Goal: Task Accomplishment & Management: Use online tool/utility

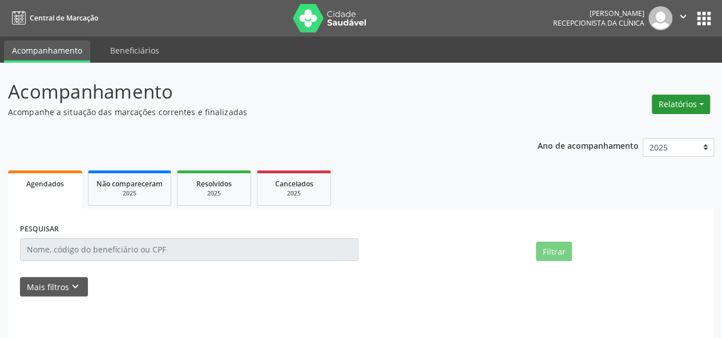
click at [682, 95] on button "Relatórios" at bounding box center [680, 104] width 58 height 19
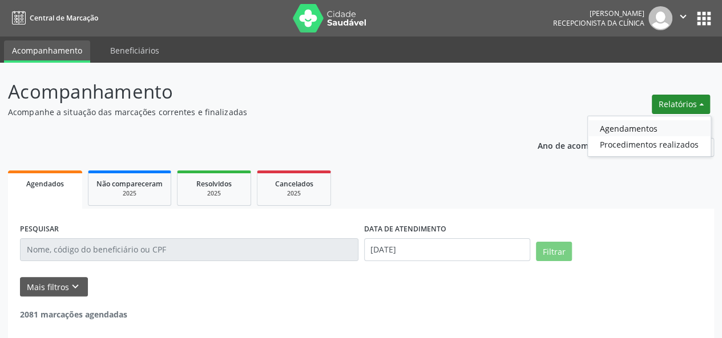
click at [649, 123] on link "Agendamentos" at bounding box center [649, 128] width 123 height 16
select select "7"
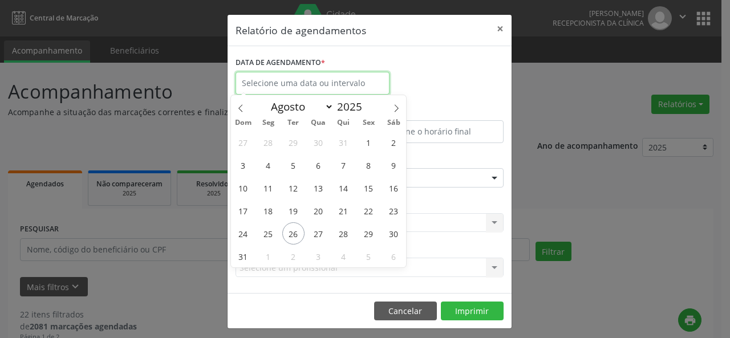
click at [364, 79] on input "text" at bounding box center [313, 83] width 154 height 23
click at [322, 236] on span "27" at bounding box center [318, 233] width 22 height 22
type input "[DATE]"
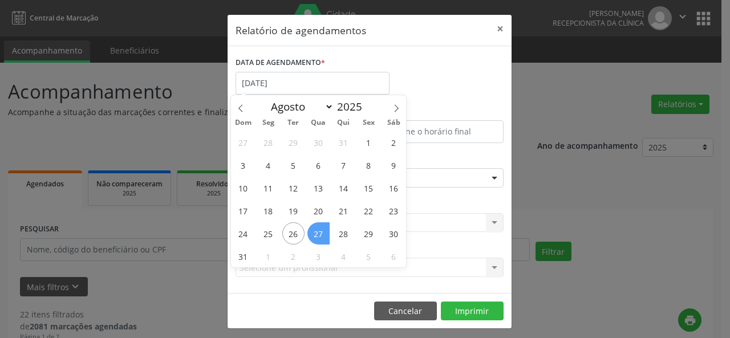
click at [322, 236] on span "27" at bounding box center [318, 233] width 22 height 22
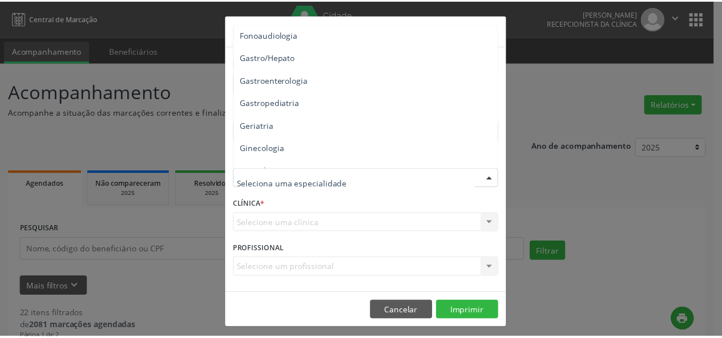
scroll to position [735, 0]
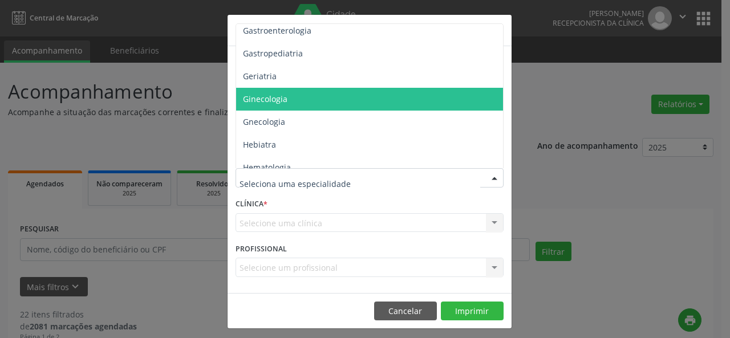
click at [281, 106] on span "Ginecologia" at bounding box center [370, 99] width 269 height 23
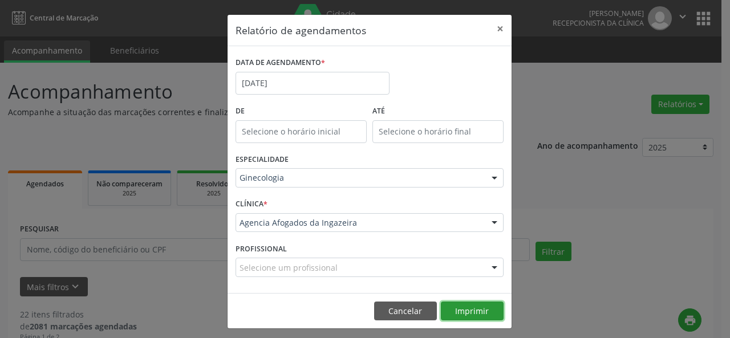
click at [459, 302] on button "Imprimir" at bounding box center [472, 311] width 63 height 19
click at [497, 25] on button "×" at bounding box center [500, 29] width 23 height 28
